Goal: Find specific page/section

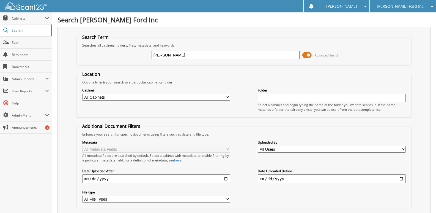
type input "[PERSON_NAME]"
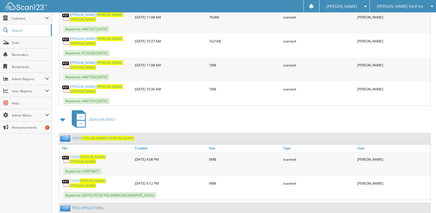
scroll to position [303, 0]
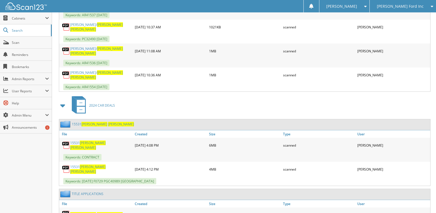
click at [95, 145] on span "[PERSON_NAME]" at bounding box center [83, 147] width 26 height 5
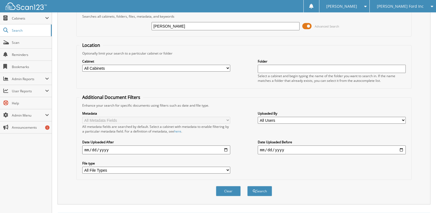
scroll to position [0, 0]
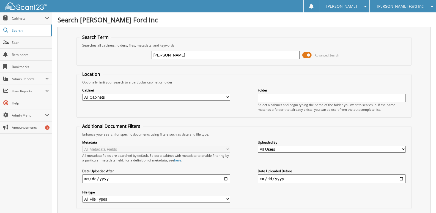
drag, startPoint x: 150, startPoint y: 55, endPoint x: 123, endPoint y: 54, distance: 27.0
click at [123, 54] on div "[PERSON_NAME] Advanced Search" at bounding box center [243, 55] width 329 height 15
drag, startPoint x: 155, startPoint y: 78, endPoint x: 59, endPoint y: 63, distance: 97.4
click at [154, 78] on fieldset "Location Optionally limit your search to a particular cabinet or folder Cabinet…" at bounding box center [243, 94] width 335 height 46
click at [17, 44] on span "Scan" at bounding box center [30, 42] width 37 height 5
